Goal: Task Accomplishment & Management: Complete application form

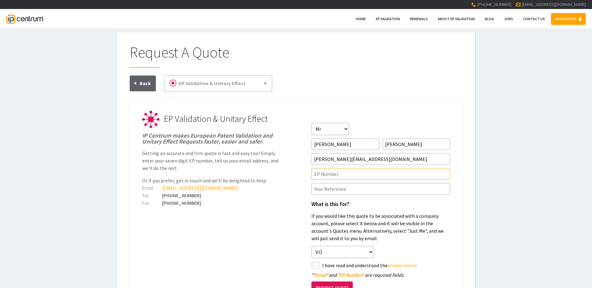
click at [332, 174] on input"] "text" at bounding box center [381, 174] width 139 height 12
paste input"] "EP4175136"
type input"] "EP4175136"
click at [340, 186] on input"] "text" at bounding box center [381, 189] width 139 height 12
paste input"] "P132623EP00"
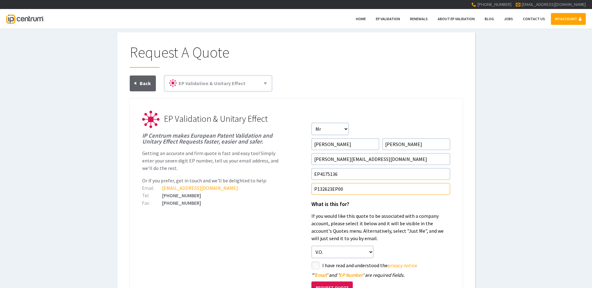
type input"] "P132623EP00"
click at [317, 266] on input"] "checkbox" at bounding box center [316, 266] width 7 height 7
checkbox input"] "true"
click at [344, 283] on button "Request Quote" at bounding box center [332, 288] width 41 height 13
click at [331, 172] on input"] "text" at bounding box center [381, 174] width 139 height 12
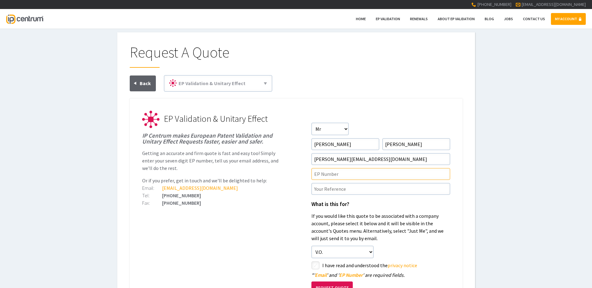
paste input"] "EP4057881"
type input"] "EP4057881"
click at [328, 190] on input"] "text" at bounding box center [381, 189] width 139 height 12
type input"] "P132968EP00"
click at [318, 265] on input"] "checkbox" at bounding box center [316, 266] width 7 height 7
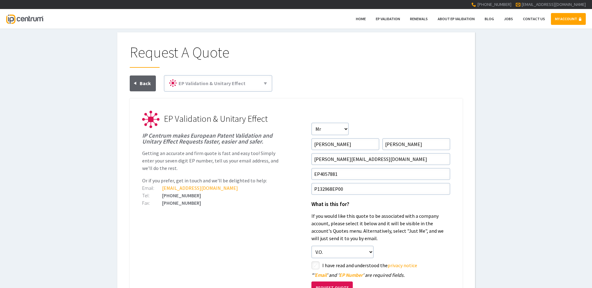
checkbox input"] "true"
click at [325, 284] on button "Request Quote" at bounding box center [332, 288] width 41 height 13
